Goal: Information Seeking & Learning: Stay updated

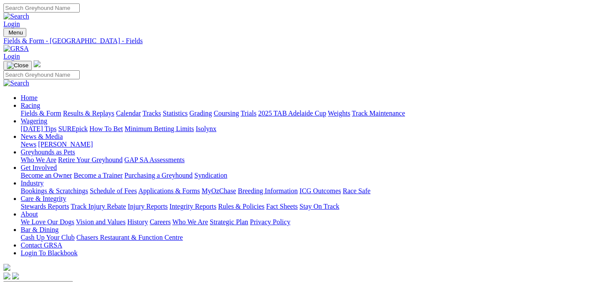
click at [141, 109] on link "Calendar" at bounding box center [128, 112] width 25 height 7
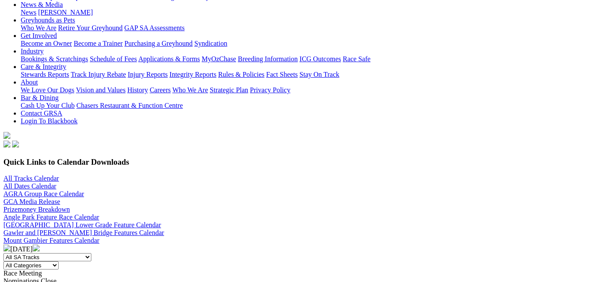
scroll to position [97, 0]
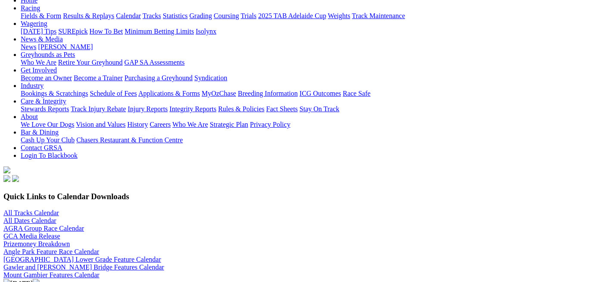
click at [40, 279] on img at bounding box center [36, 282] width 7 height 7
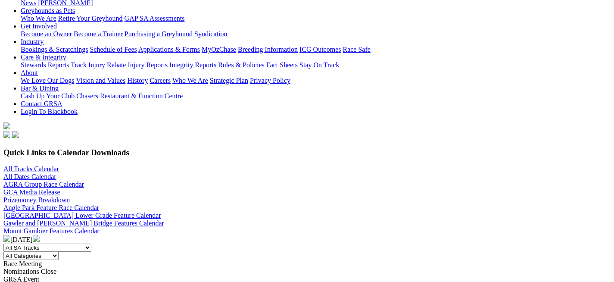
scroll to position [273, 0]
